Goal: Navigation & Orientation: Go to known website

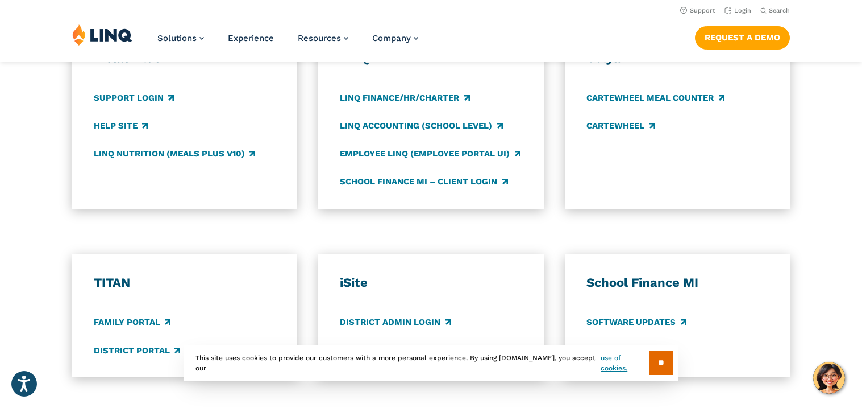
scroll to position [628, 0]
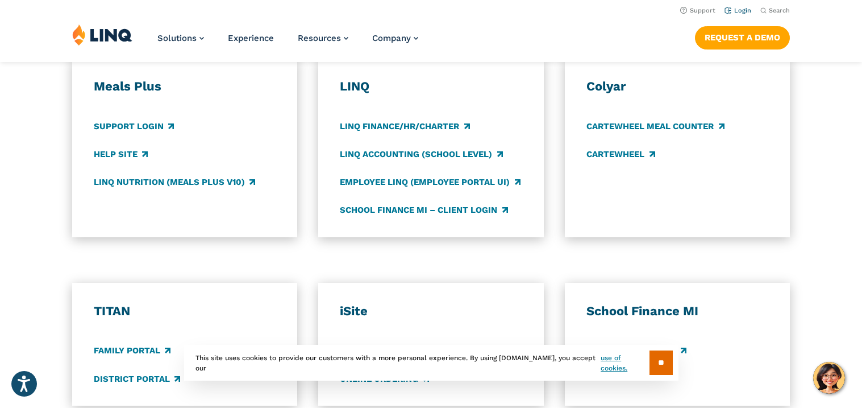
click at [740, 13] on link "Login" at bounding box center [738, 10] width 27 height 7
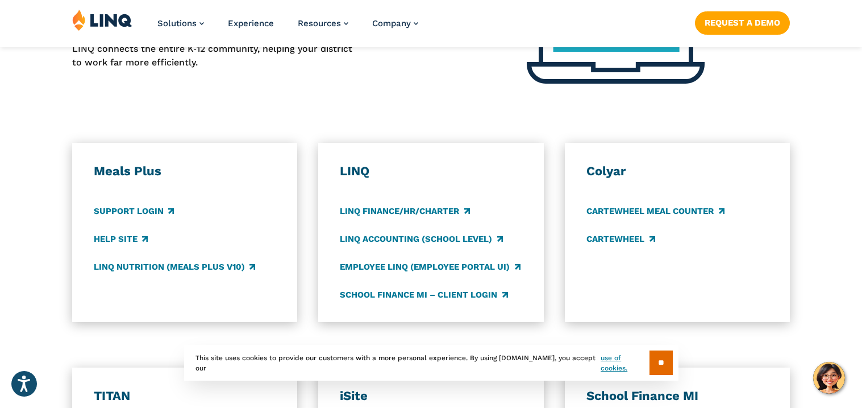
scroll to position [543, 0]
click at [139, 213] on link "Support Login" at bounding box center [134, 210] width 80 height 13
